Goal: Task Accomplishment & Management: Manage account settings

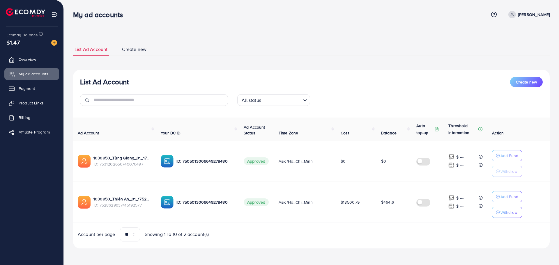
click at [20, 82] on ul "Overview My ad accounts Payment Product Links Billing Affiliate Program" at bounding box center [32, 97] width 64 height 93
click at [24, 83] on link "Payment" at bounding box center [31, 89] width 55 height 12
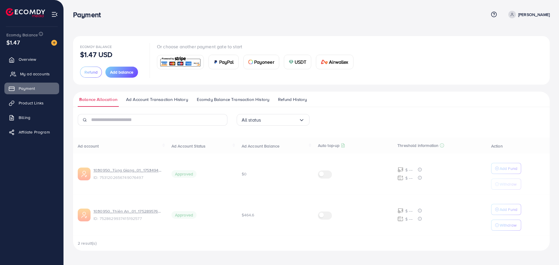
click at [29, 75] on span "My ad accounts" at bounding box center [35, 74] width 30 height 6
